Goal: Navigation & Orientation: Find specific page/section

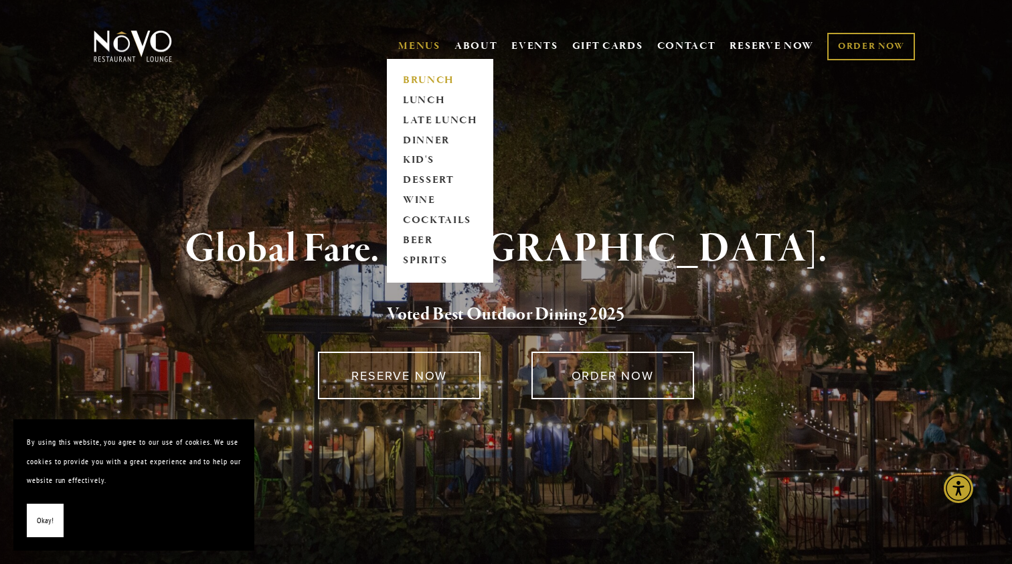
click at [426, 80] on link "BRUNCH" at bounding box center [440, 80] width 84 height 20
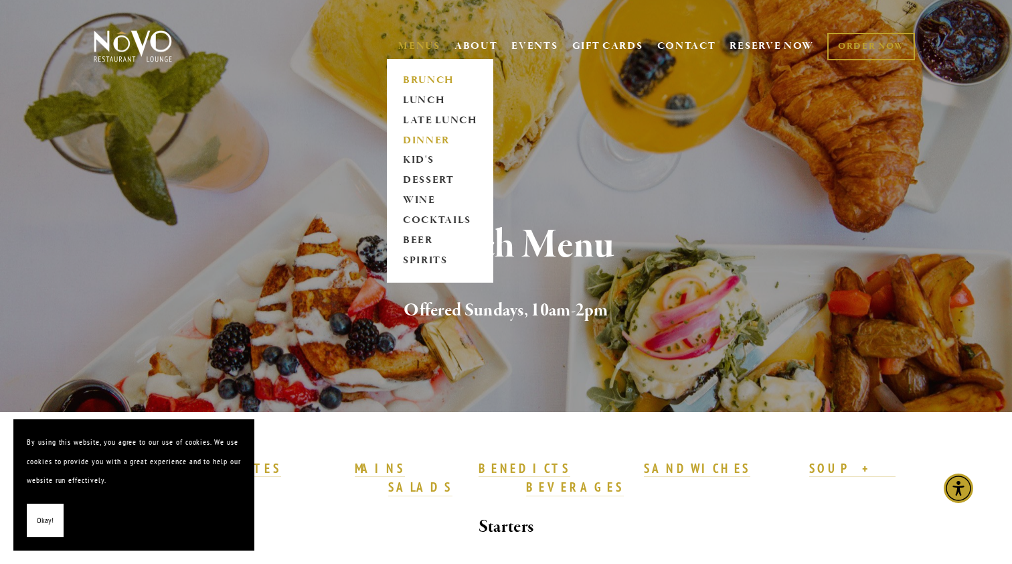
click at [426, 137] on link "DINNER" at bounding box center [440, 141] width 84 height 20
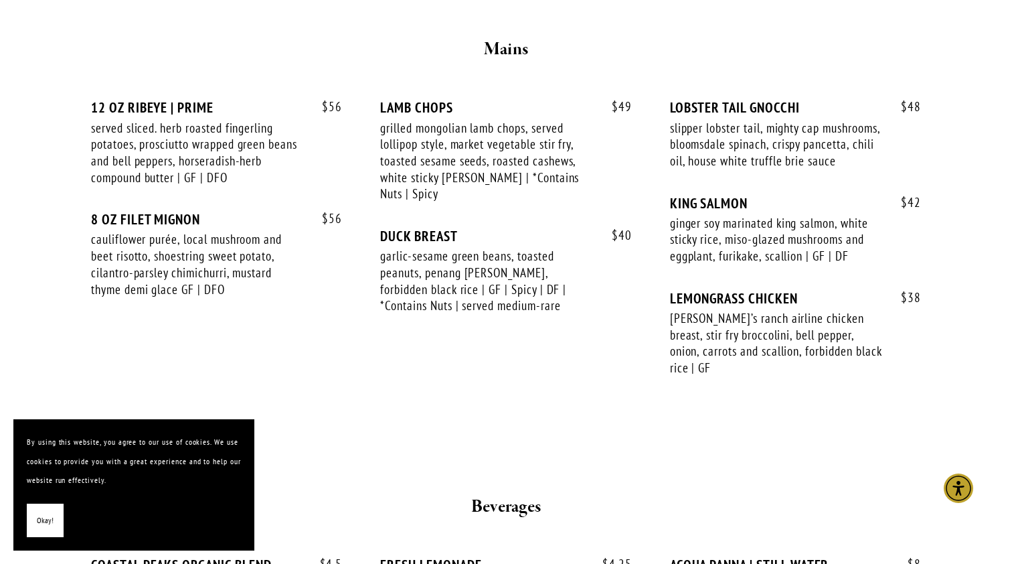
scroll to position [2256, 0]
